Goal: Information Seeking & Learning: Learn about a topic

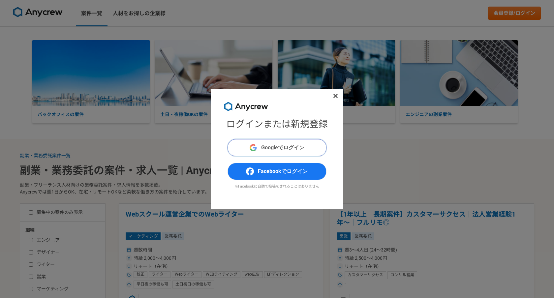
click at [287, 143] on button "Googleでログイン" at bounding box center [276, 147] width 99 height 17
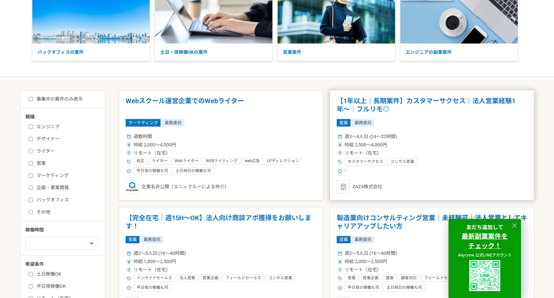
scroll to position [71, 0]
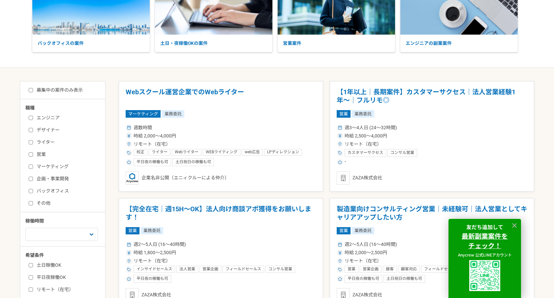
click at [39, 167] on label "マーケティング" at bounding box center [67, 166] width 76 height 7
click at [33, 167] on input "マーケティング" at bounding box center [31, 167] width 4 height 4
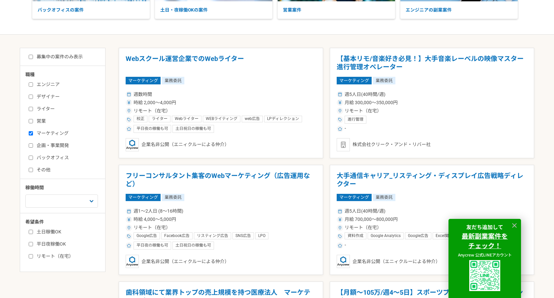
scroll to position [105, 0]
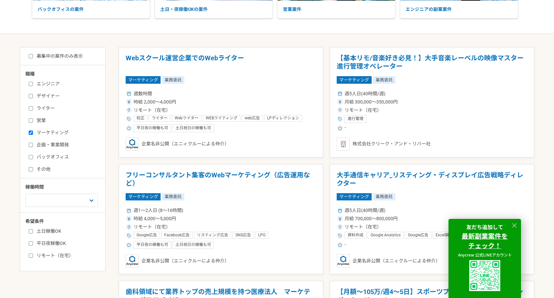
click at [512, 222] on icon at bounding box center [515, 226] width 8 height 8
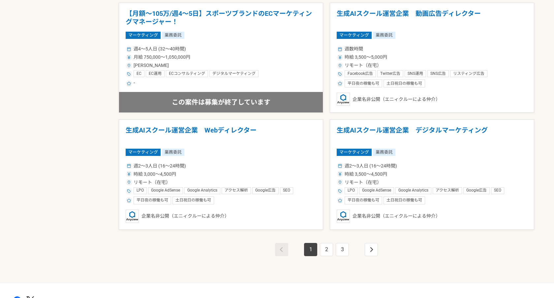
scroll to position [1086, 0]
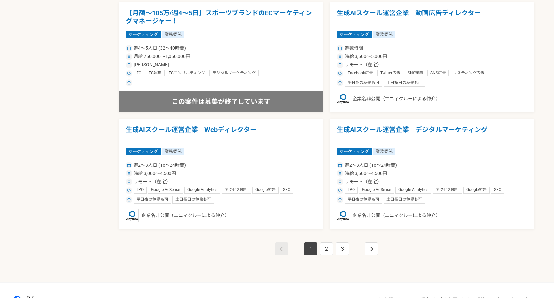
click at [319, 249] on li "2" at bounding box center [326, 248] width 16 height 13
click at [327, 249] on link "2" at bounding box center [326, 248] width 13 height 13
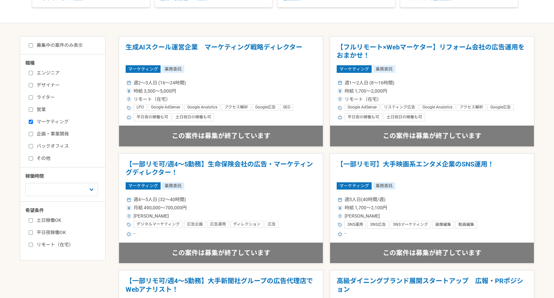
scroll to position [116, 0]
click at [36, 123] on label "マーケティング" at bounding box center [67, 121] width 76 height 7
click at [33, 123] on input "マーケティング" at bounding box center [31, 121] width 4 height 4
checkbox input "false"
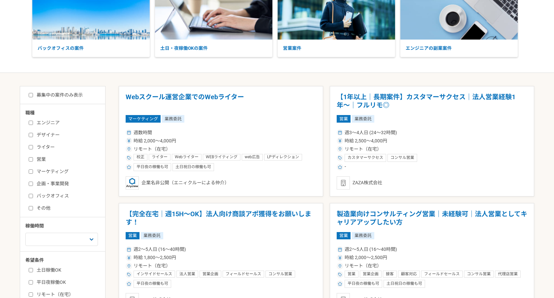
scroll to position [83, 0]
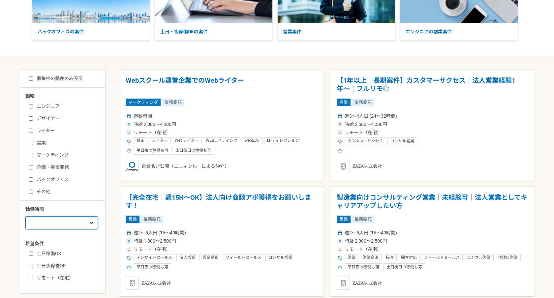
click at [55, 219] on select "週1人日（8時間）以下 週2人日（16時間）以下 週3人日（24時間）以下 週4人日（32時間）以下 週5人日（40時間）以下" at bounding box center [61, 222] width 73 height 13
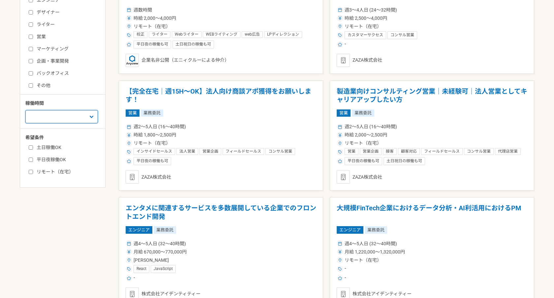
scroll to position [0, 0]
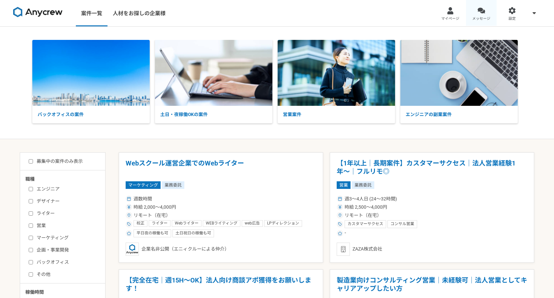
click at [481, 14] on div at bounding box center [481, 11] width 8 height 8
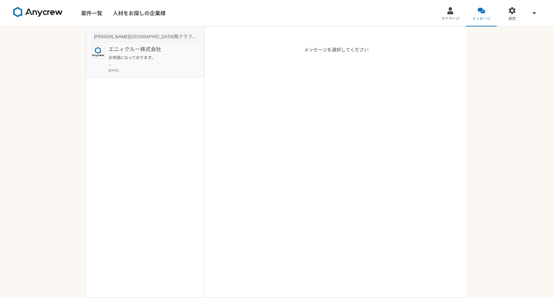
click at [133, 57] on p "お世話になっております。 こちらの案件ですが、別の方で決まり、クローズとなりました。ご興味をお持ちいただいた中、申し訳ございません。 Anycrewではマーケ…" at bounding box center [148, 61] width 81 height 12
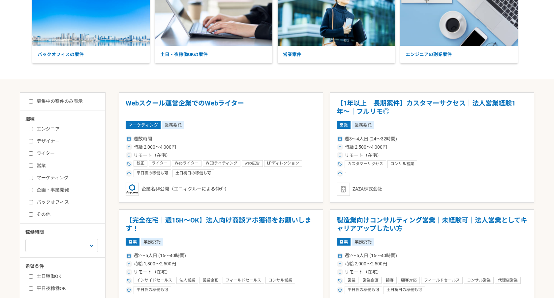
scroll to position [69, 0]
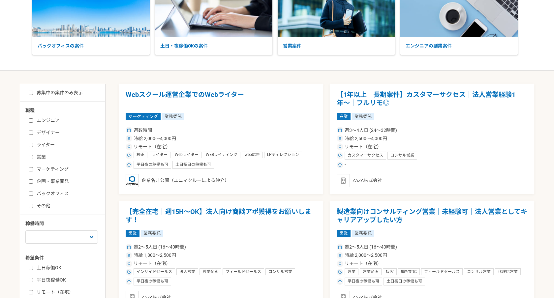
click at [29, 169] on input "マーケティング" at bounding box center [31, 169] width 4 height 4
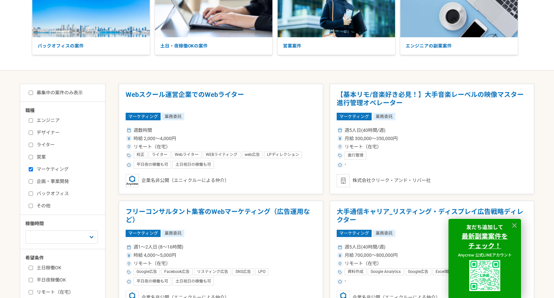
click at [29, 169] on input "マーケティング" at bounding box center [31, 169] width 4 height 4
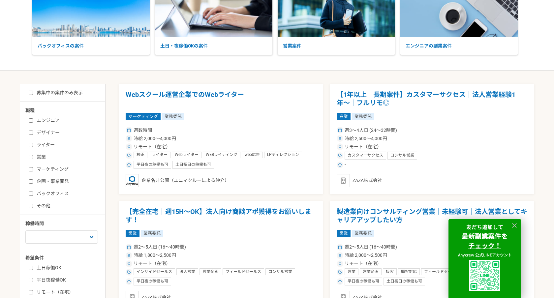
click at [29, 169] on input "マーケティング" at bounding box center [31, 169] width 4 height 4
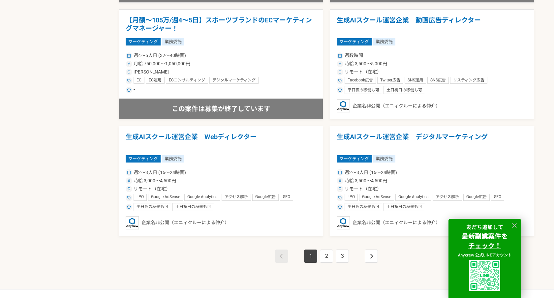
scroll to position [1126, 0]
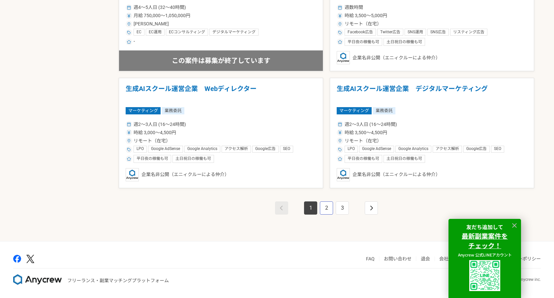
click at [331, 204] on link "2" at bounding box center [326, 207] width 13 height 13
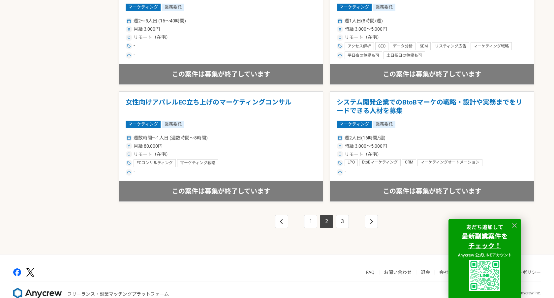
scroll to position [1126, 0]
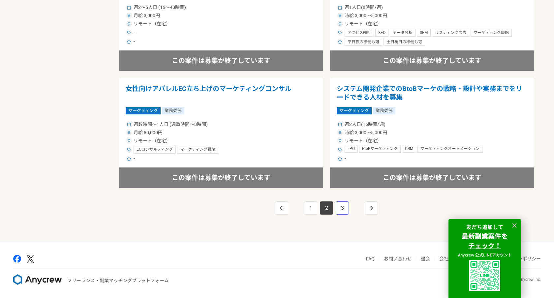
click at [342, 208] on link "3" at bounding box center [342, 207] width 13 height 13
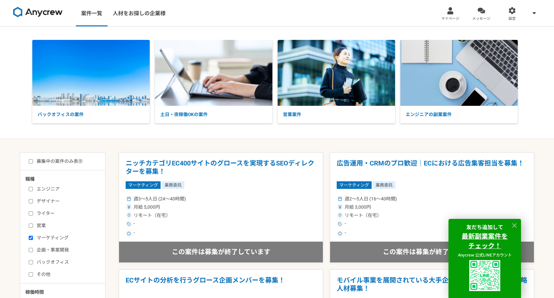
click at [33, 240] on input "マーケティング" at bounding box center [31, 238] width 4 height 4
checkbox input "false"
